Goal: Information Seeking & Learning: Find contact information

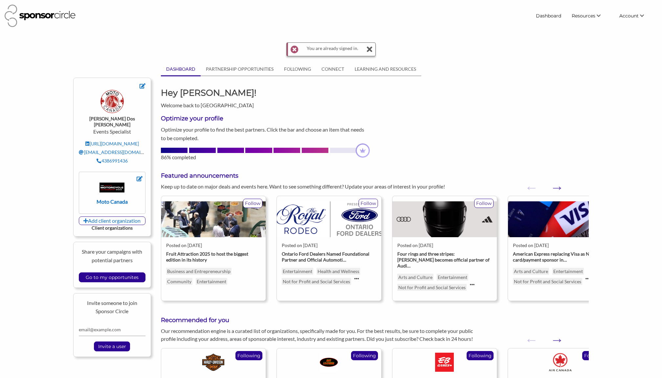
drag, startPoint x: 369, startPoint y: 48, endPoint x: 375, endPoint y: 51, distance: 6.9
click at [369, 48] on icon at bounding box center [369, 49] width 7 height 13
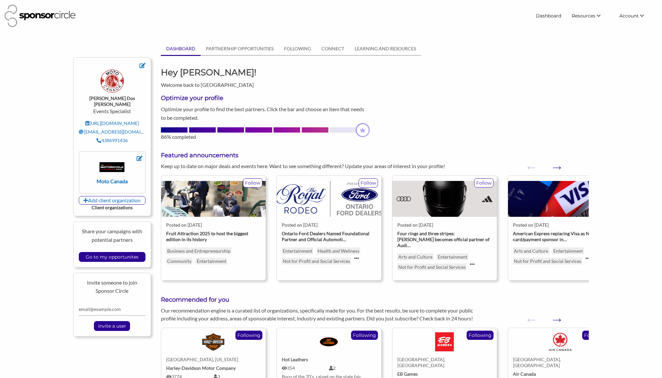
scroll to position [9563, 0]
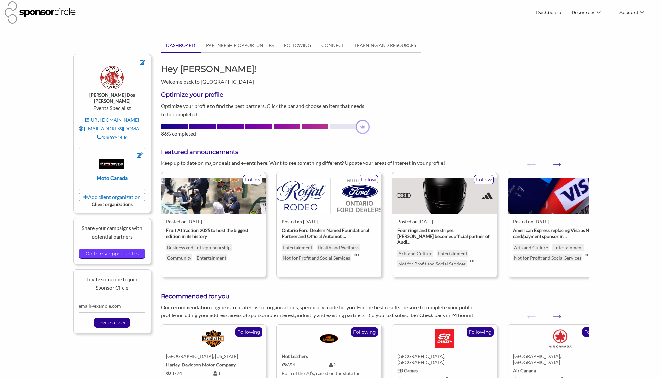
click at [110, 251] on input "Go to my opportunites" at bounding box center [111, 253] width 59 height 9
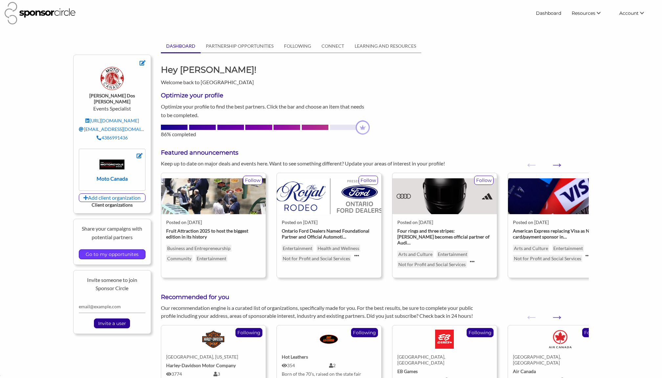
scroll to position [0, 0]
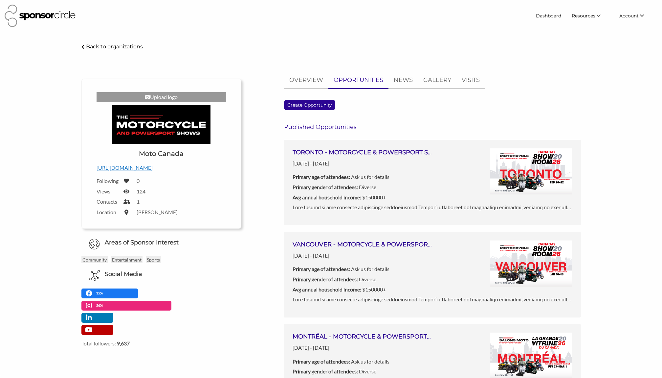
scroll to position [9563, 0]
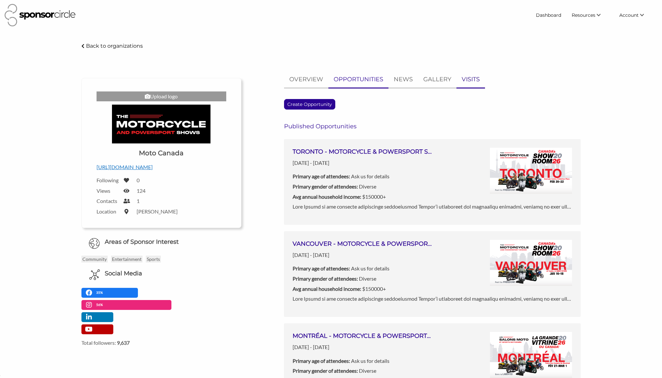
click at [465, 81] on p "VISITS" at bounding box center [471, 80] width 18 height 10
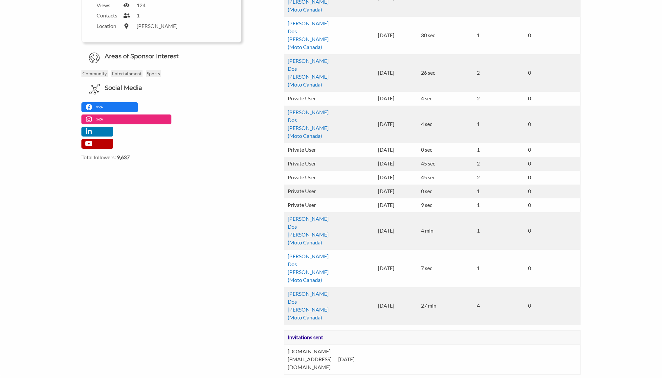
scroll to position [0, 0]
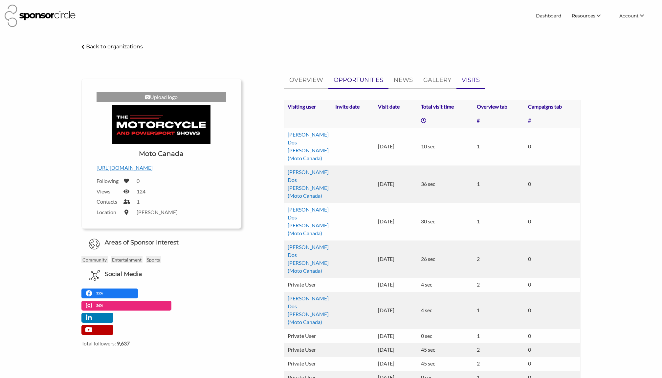
click at [353, 85] on link "OPPORTUNITIES" at bounding box center [359, 80] width 60 height 16
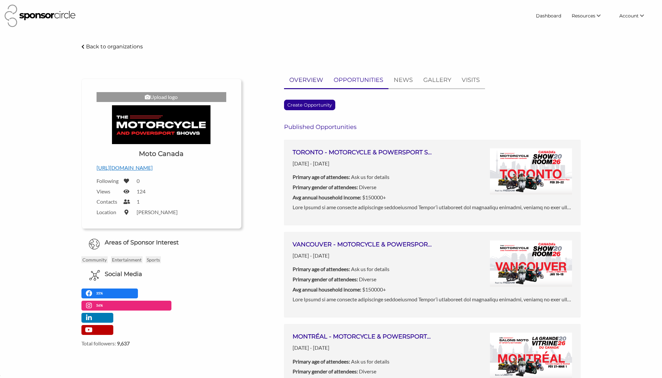
click at [315, 81] on p "OVERVIEW" at bounding box center [307, 80] width 34 height 10
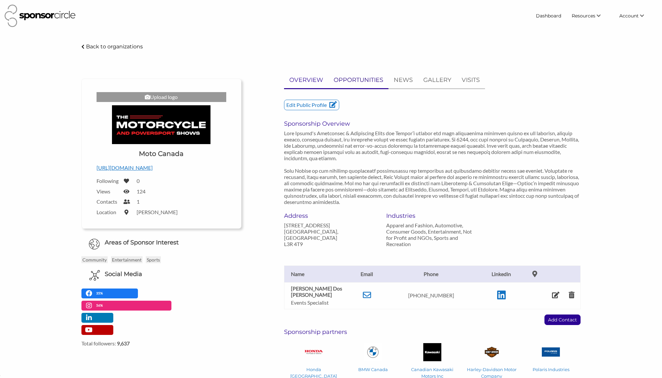
click at [360, 82] on p "OPPORTUNITIES" at bounding box center [359, 80] width 50 height 10
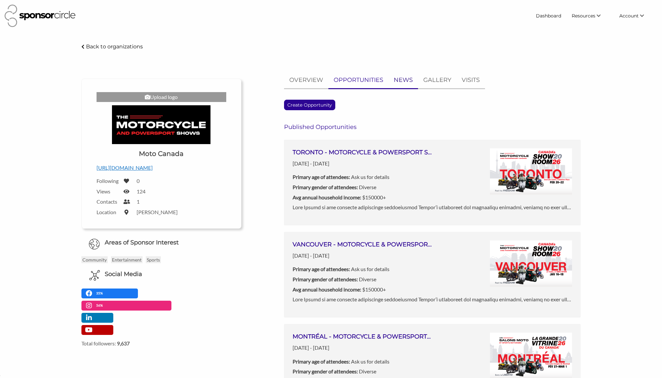
click at [408, 84] on p "NEWS" at bounding box center [403, 80] width 19 height 10
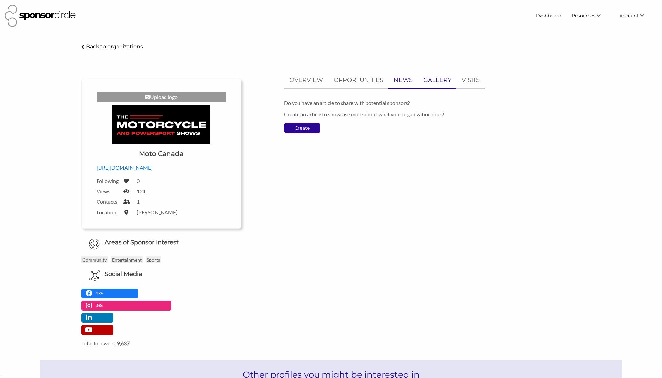
click at [428, 82] on p "GALLERY" at bounding box center [438, 80] width 28 height 10
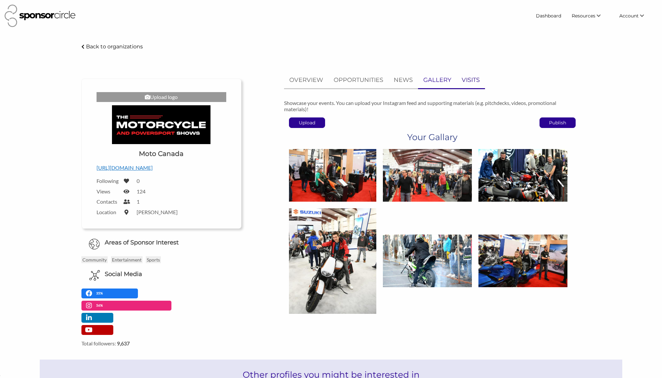
click at [470, 82] on p "VISITS" at bounding box center [471, 80] width 18 height 10
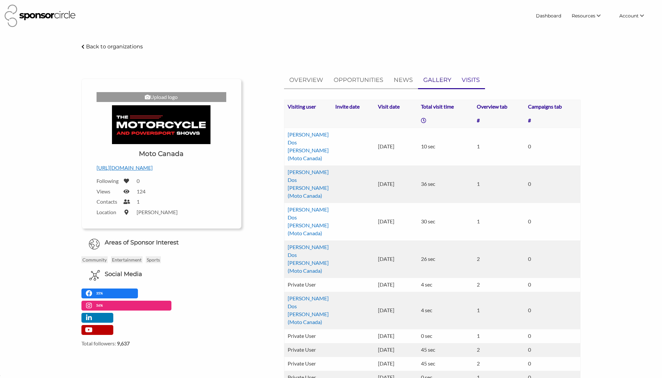
click at [434, 82] on p "GALLERY" at bounding box center [438, 80] width 28 height 10
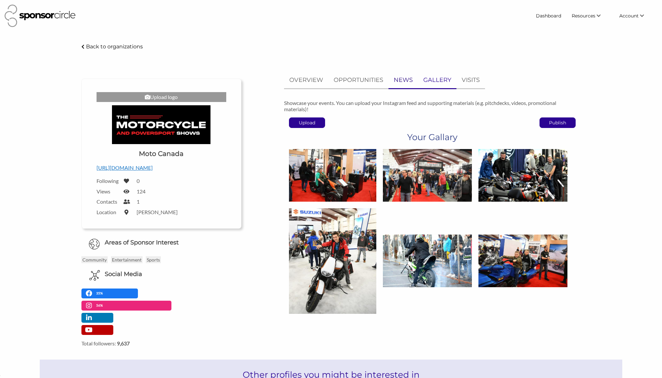
click at [398, 81] on p "NEWS" at bounding box center [403, 80] width 19 height 10
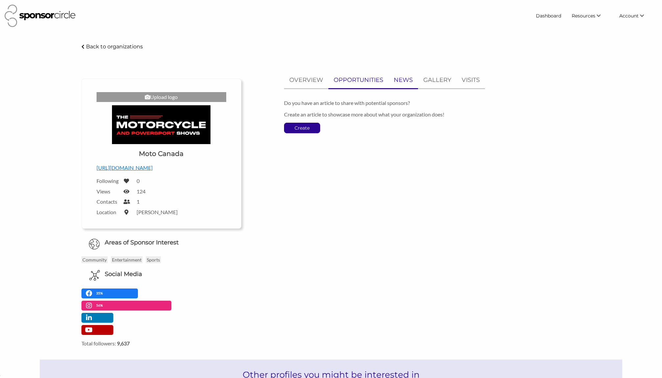
click at [359, 82] on p "OPPORTUNITIES" at bounding box center [359, 80] width 50 height 10
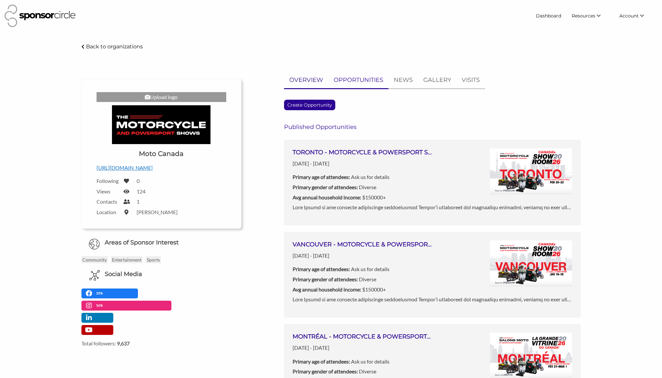
click at [294, 82] on p "OVERVIEW" at bounding box center [307, 80] width 34 height 10
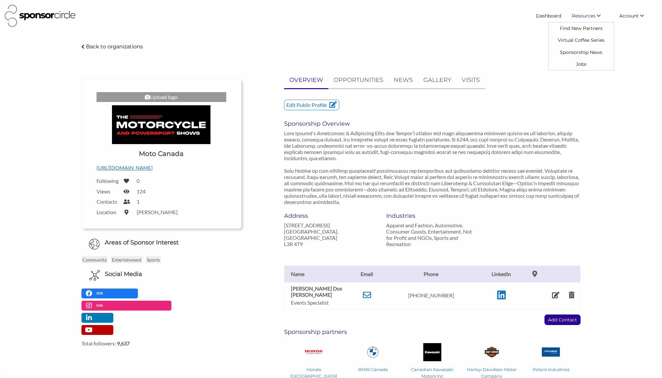
click at [593, 13] on span "Resources" at bounding box center [584, 16] width 24 height 6
click at [590, 25] on link "Find New Partners" at bounding box center [581, 28] width 65 height 12
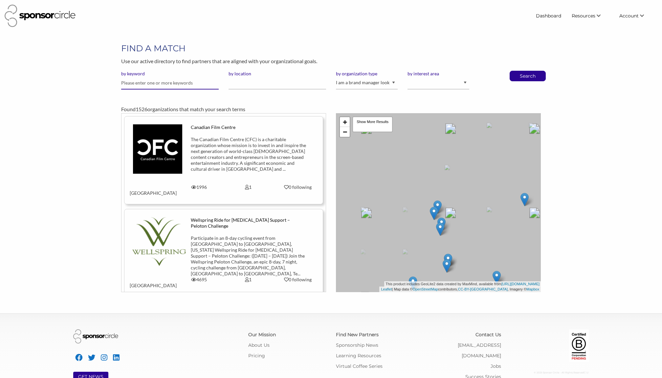
scroll to position [3, 0]
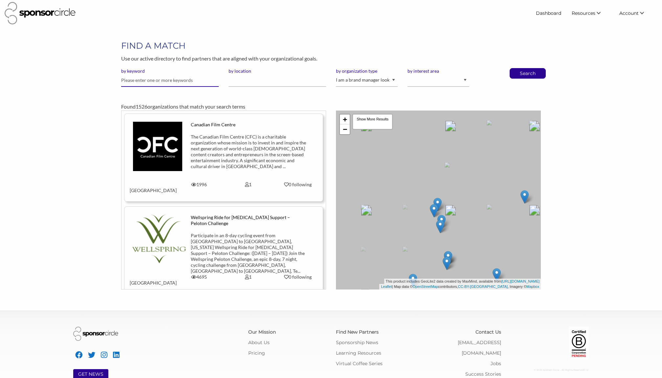
drag, startPoint x: 162, startPoint y: 77, endPoint x: 156, endPoint y: 87, distance: 11.2
click at [162, 77] on input "text" at bounding box center [170, 80] width 98 height 13
type input "remax"
click at [517, 68] on button "Search" at bounding box center [528, 73] width 22 height 10
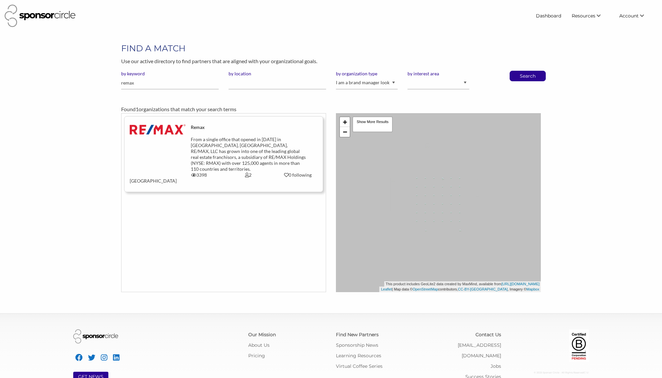
scroll to position [9563, 0]
click at [183, 142] on div "Remax From a single office that opened in 1973 in Denver, Colo., RE/MAX, LLC ha…" at bounding box center [224, 148] width 198 height 48
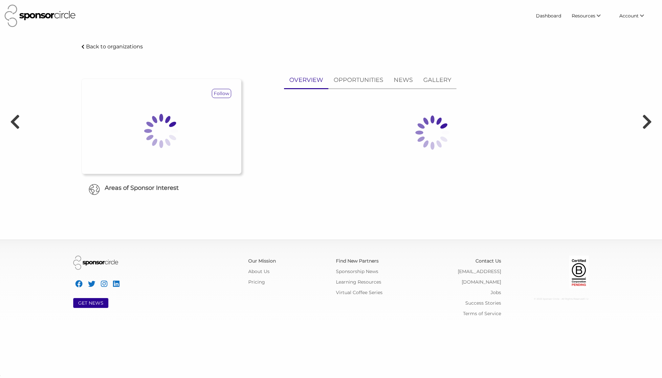
scroll to position [9563, 0]
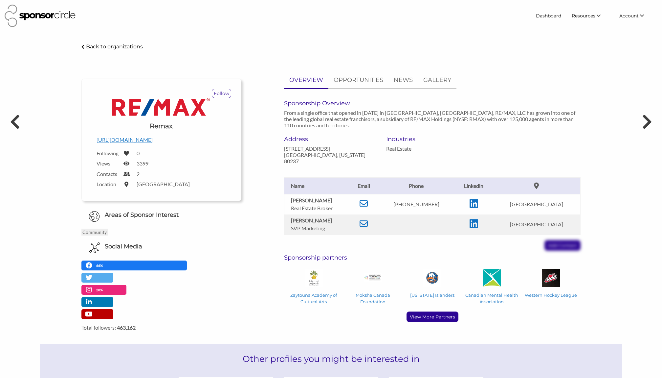
click at [406, 201] on p "[PHONE_NUMBER]" at bounding box center [416, 204] width 70 height 6
drag, startPoint x: 292, startPoint y: 194, endPoint x: 335, endPoint y: 197, distance: 43.2
type textarea "[PERSON_NAME]"
click at [335, 197] on td "[PERSON_NAME] Real Estate Broker" at bounding box center [317, 204] width 66 height 20
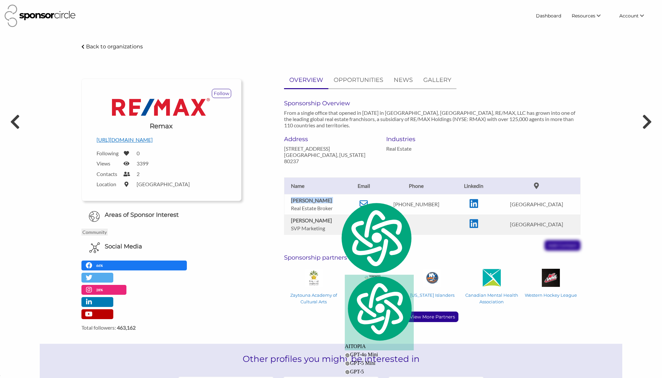
copy b "[PERSON_NAME]"
click at [389, 164] on div "Rhonda Messieh Real Estate Broker Email rmessieh@gmail.com Phone 905-522-1101 L…" at bounding box center [432, 207] width 307 height 86
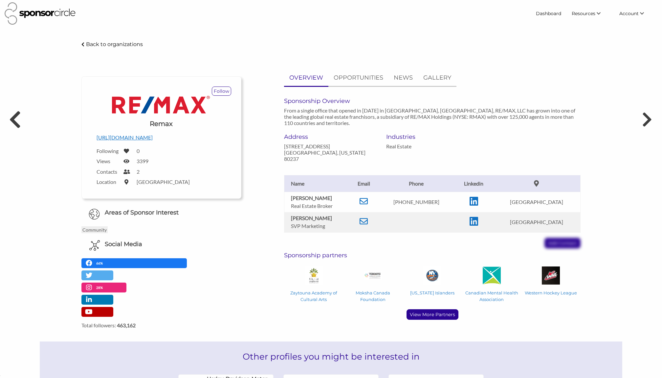
click at [15, 121] on icon at bounding box center [15, 119] width 12 height 20
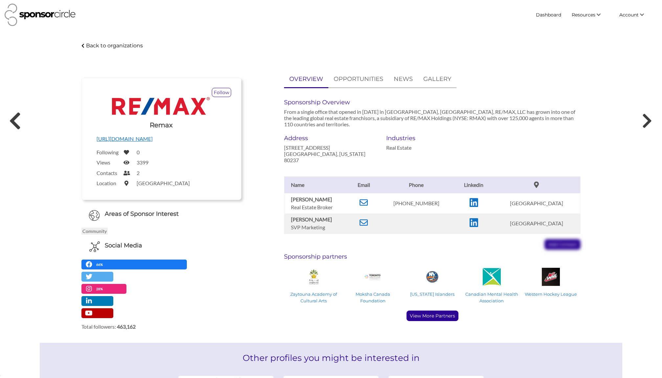
scroll to position [0, 0]
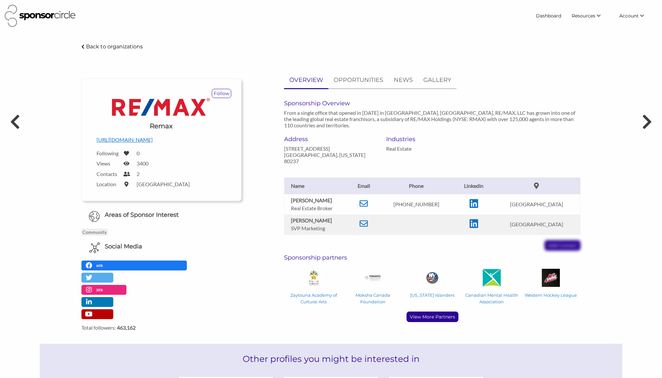
scroll to position [9563, 0]
click at [17, 127] on icon at bounding box center [15, 122] width 12 height 20
click at [19, 119] on icon at bounding box center [15, 122] width 12 height 20
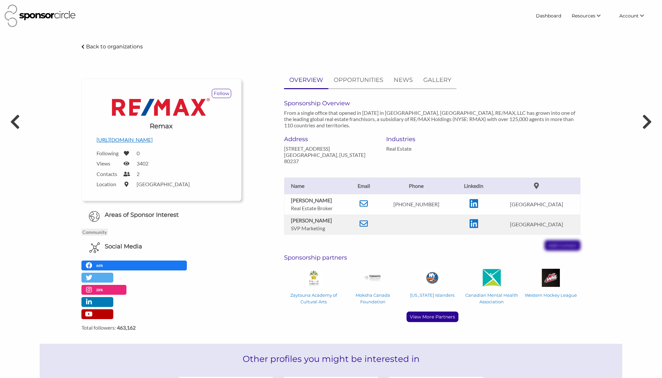
click at [122, 45] on p "Back to organizations" at bounding box center [114, 46] width 57 height 6
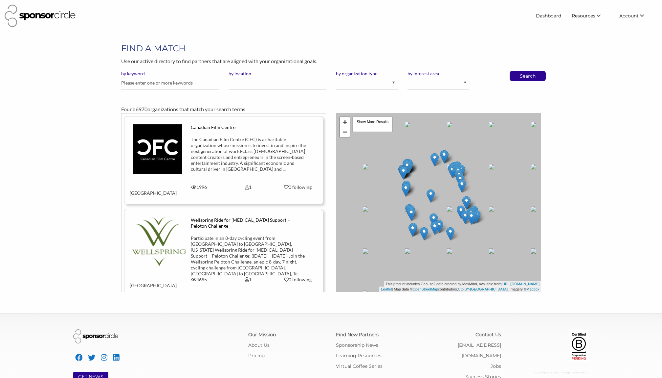
scroll to position [9563, 0]
click at [170, 84] on input "text" at bounding box center [170, 83] width 98 height 13
type input "airbnb"
click at [517, 71] on button "Search" at bounding box center [528, 76] width 22 height 10
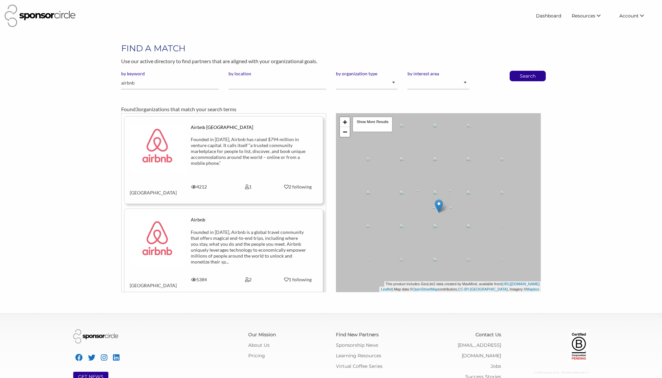
scroll to position [9563, 0]
click at [150, 81] on input "airbnb" at bounding box center [170, 83] width 98 height 13
type input "vrbo"
click at [517, 71] on button "Search" at bounding box center [528, 76] width 22 height 10
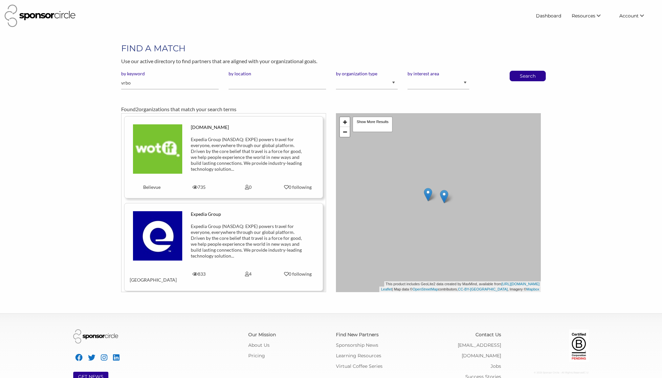
scroll to position [1, 0]
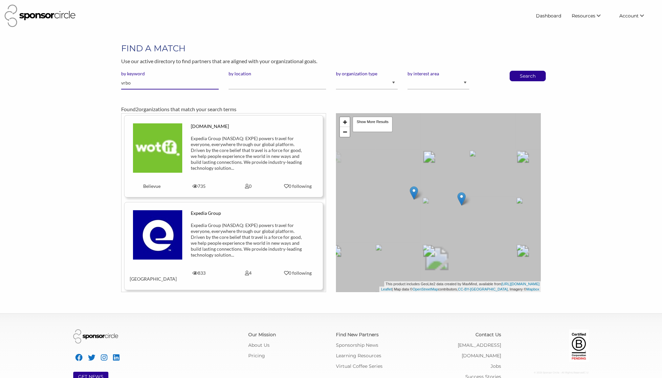
click at [149, 83] on input "vrbo" at bounding box center [170, 83] width 98 height 13
type input "airbnb"
click at [517, 71] on button "Search" at bounding box center [528, 76] width 22 height 10
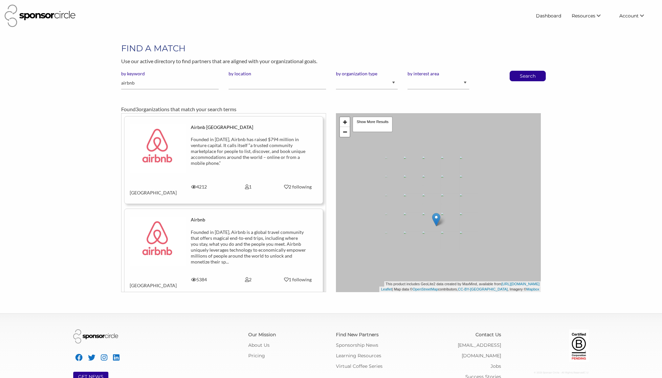
scroll to position [9563, 0]
click at [218, 151] on div "Founded in 2008, Airbnb has raised $794 million in venture capital. It calls it…" at bounding box center [248, 151] width 115 height 30
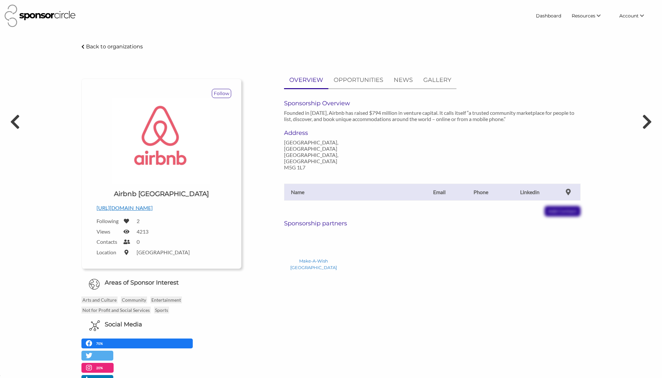
scroll to position [9563, 0]
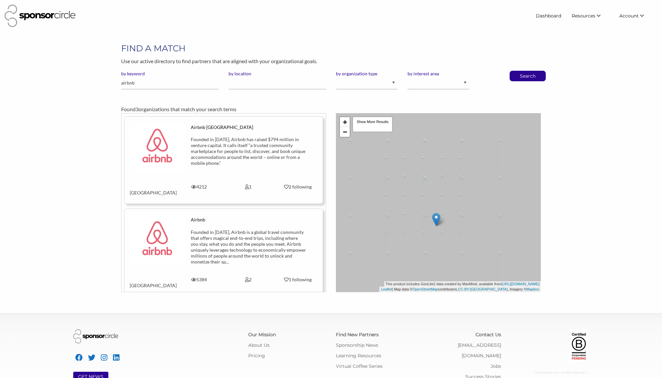
scroll to position [9563, 0]
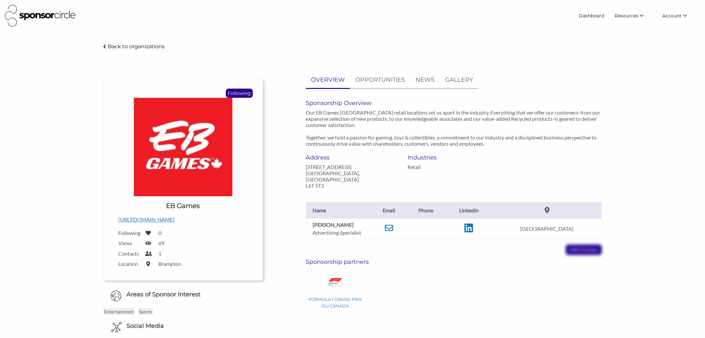
scroll to position [9602, 0]
